Goal: Information Seeking & Learning: Learn about a topic

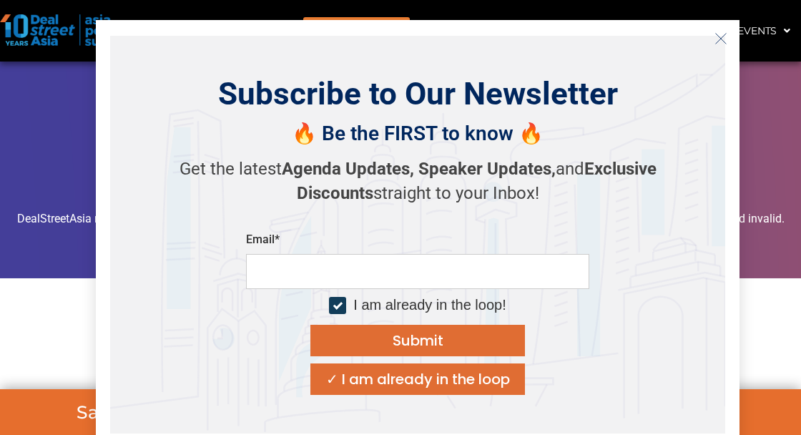
scroll to position [10801, 0]
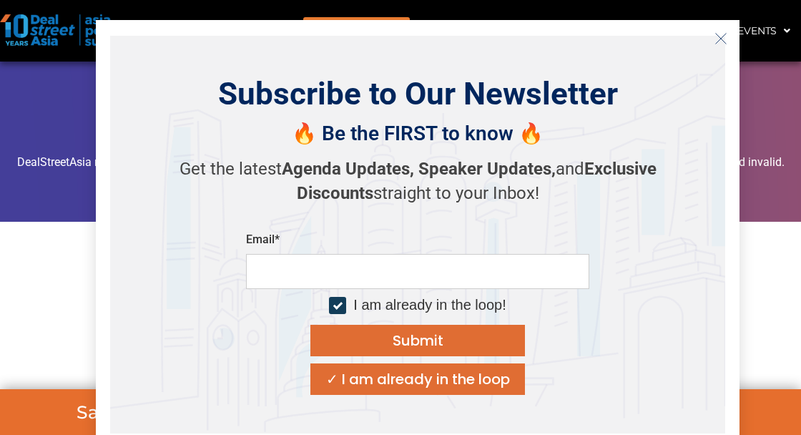
click at [719, 45] on icon "Close" at bounding box center [720, 38] width 13 height 13
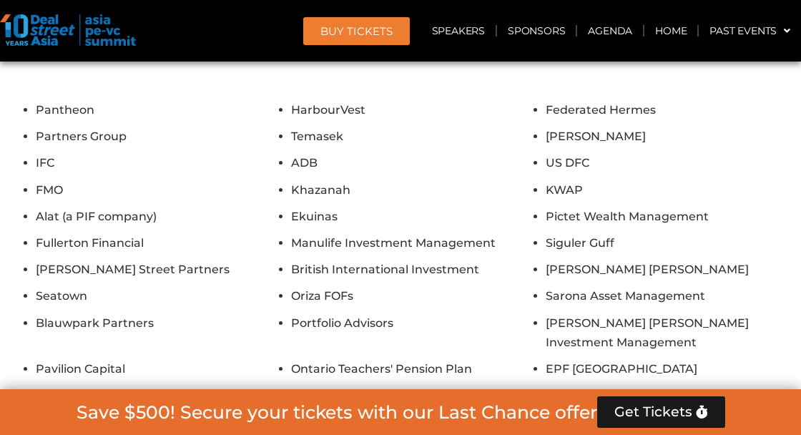
scroll to position [11187, 0]
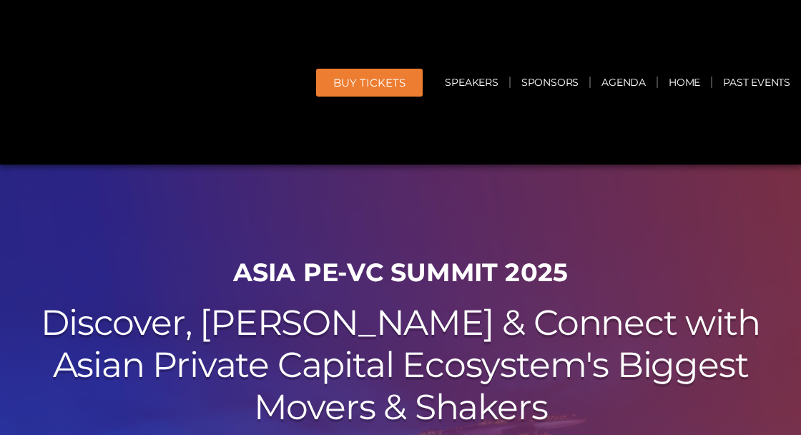
scroll to position [940, 0]
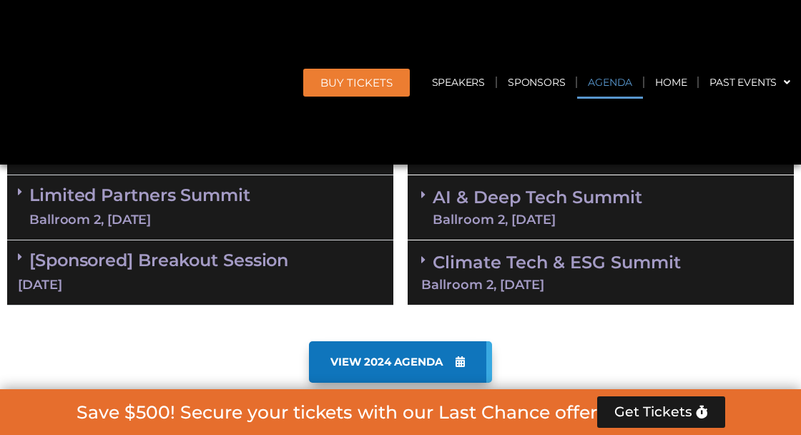
click at [436, 226] on link "AI & Deep Tech Summit Ballroom 2, 11 Sept" at bounding box center [538, 207] width 210 height 37
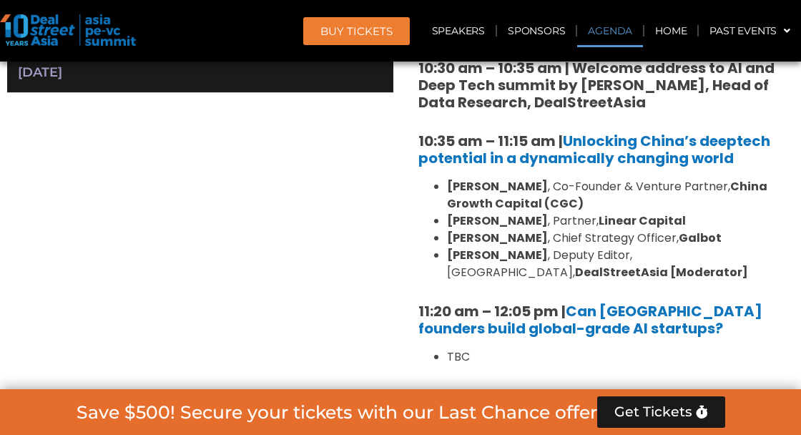
scroll to position [866, 0]
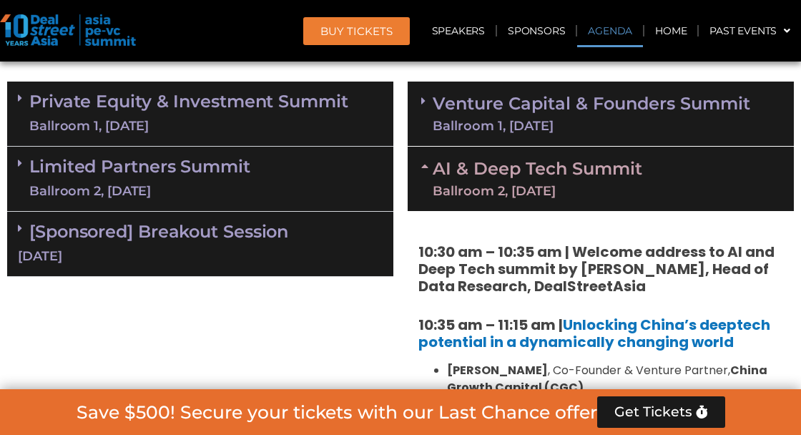
click at [30, 167] on link "Limited Partners Summit Ballroom 2, 10 Sept" at bounding box center [139, 178] width 221 height 43
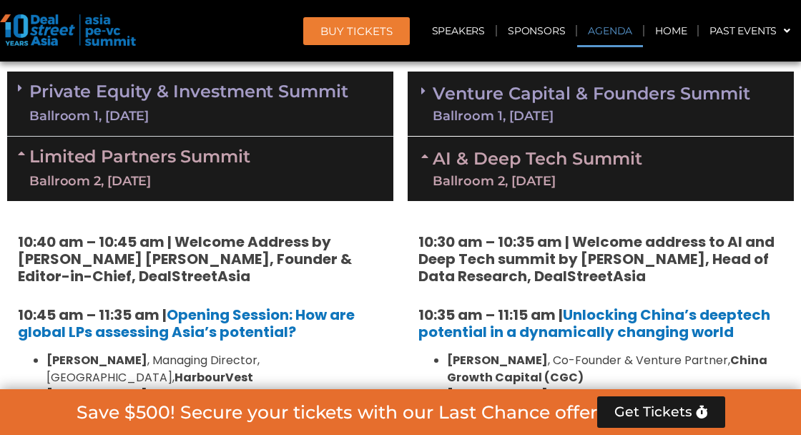
scroll to position [877, 0]
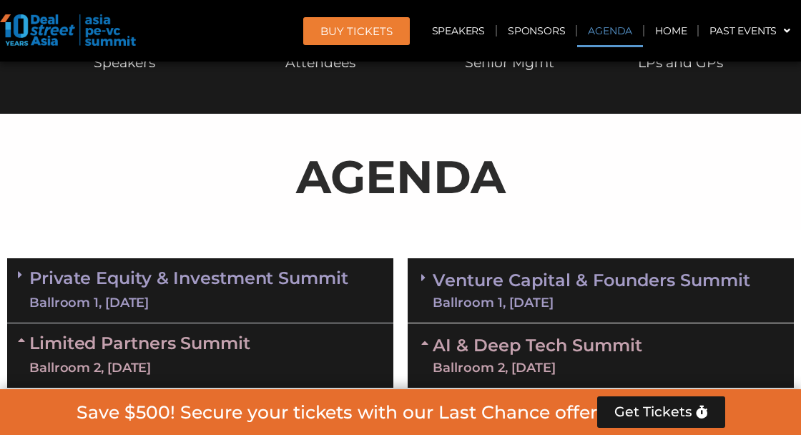
click at [22, 269] on div "Private Equity & Investment Summit Ballroom 1, 10 Sept" at bounding box center [200, 290] width 386 height 65
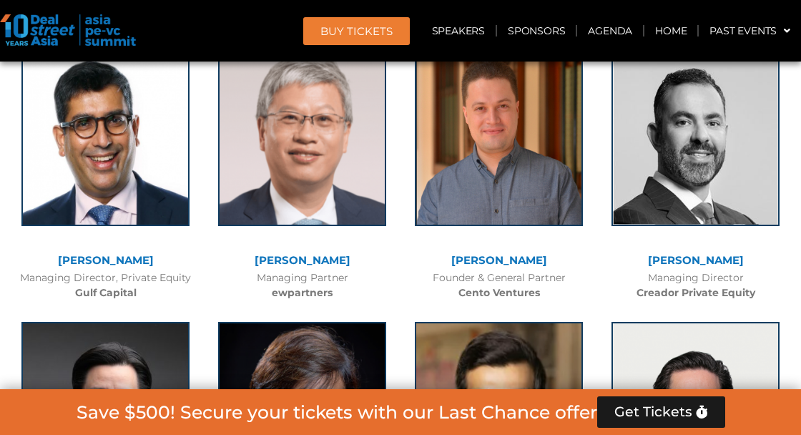
scroll to position [7765, 0]
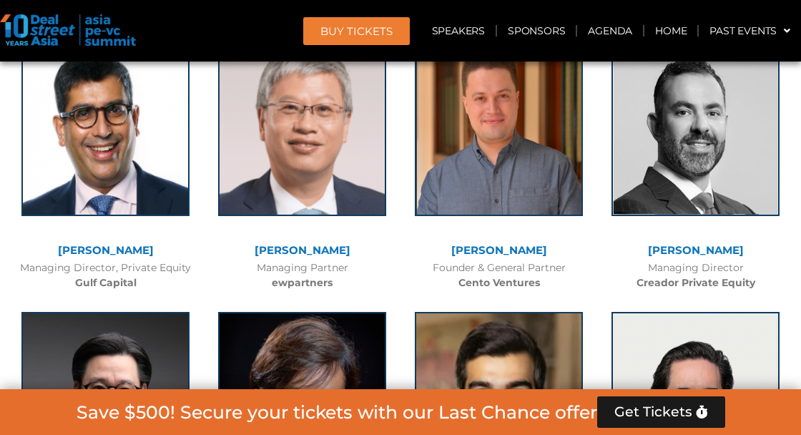
click at [546, 312] on img at bounding box center [499, 401] width 168 height 179
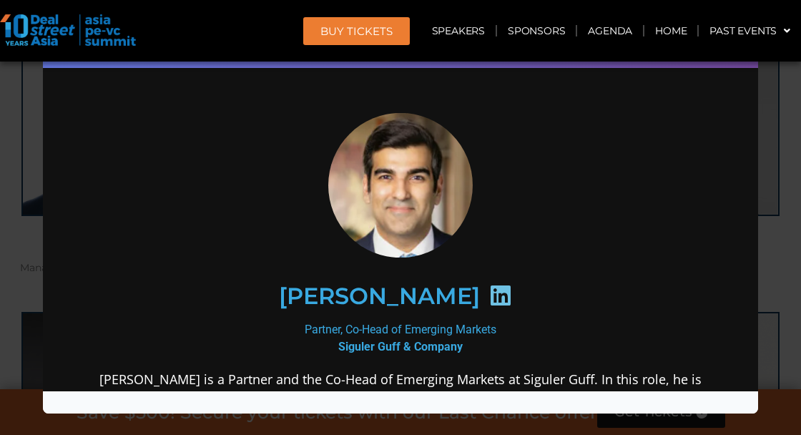
scroll to position [0, 0]
click at [458, 207] on img at bounding box center [401, 185] width 158 height 144
click at [554, 162] on div at bounding box center [401, 185] width 618 height 144
click at [787, 275] on div "Speaker Profile ×" at bounding box center [400, 217] width 801 height 435
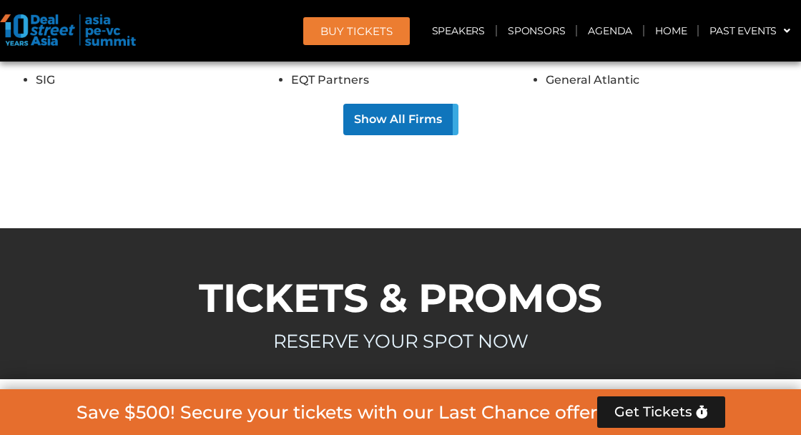
scroll to position [15585, 0]
